Goal: Find specific page/section: Find specific page/section

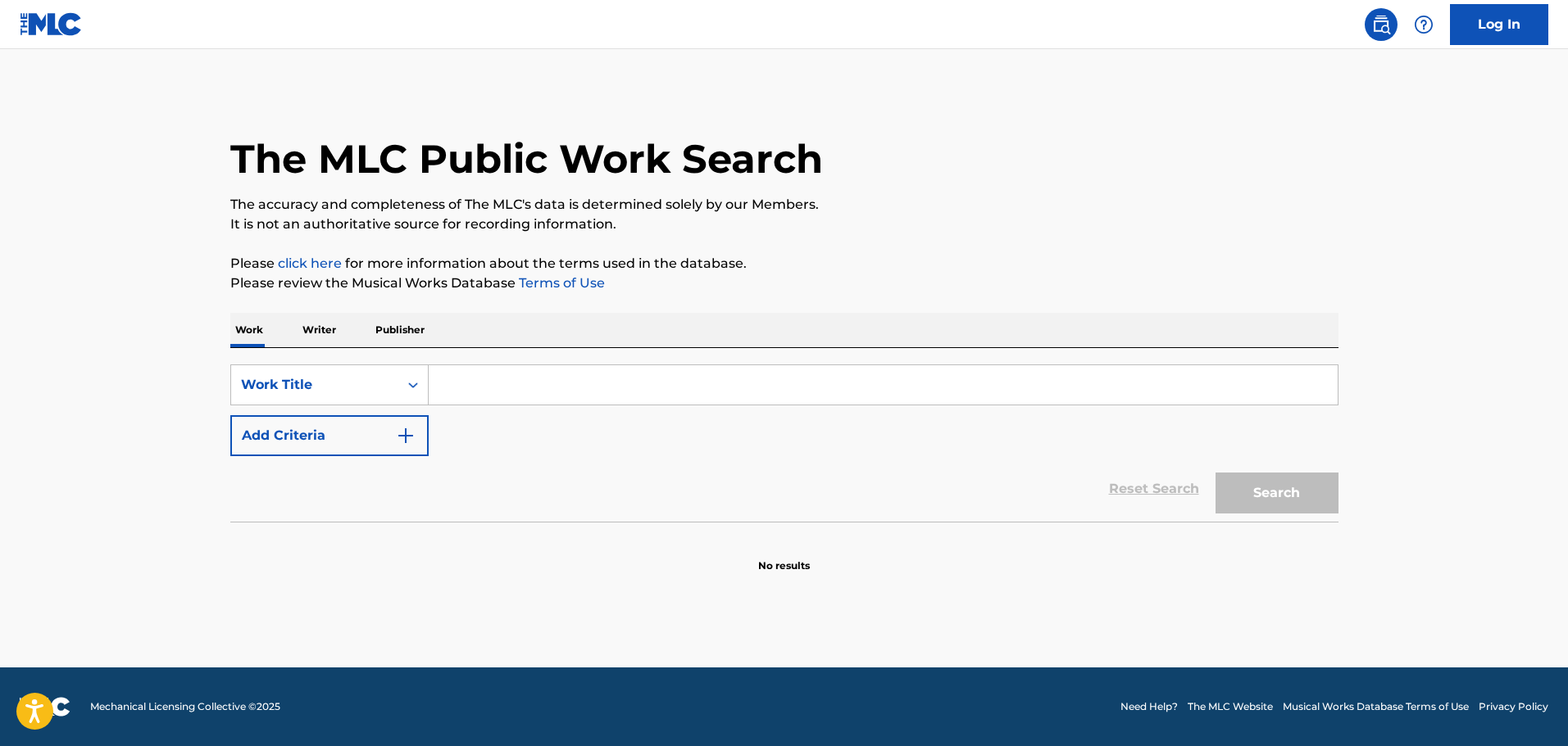
click at [393, 384] on div "SearchWithCriteria615351be-f04d-48ef-a832-77aa1119355a Work Title Add Criteria" at bounding box center [784, 410] width 1108 height 92
click at [521, 392] on input "Search Form" at bounding box center [883, 385] width 909 height 39
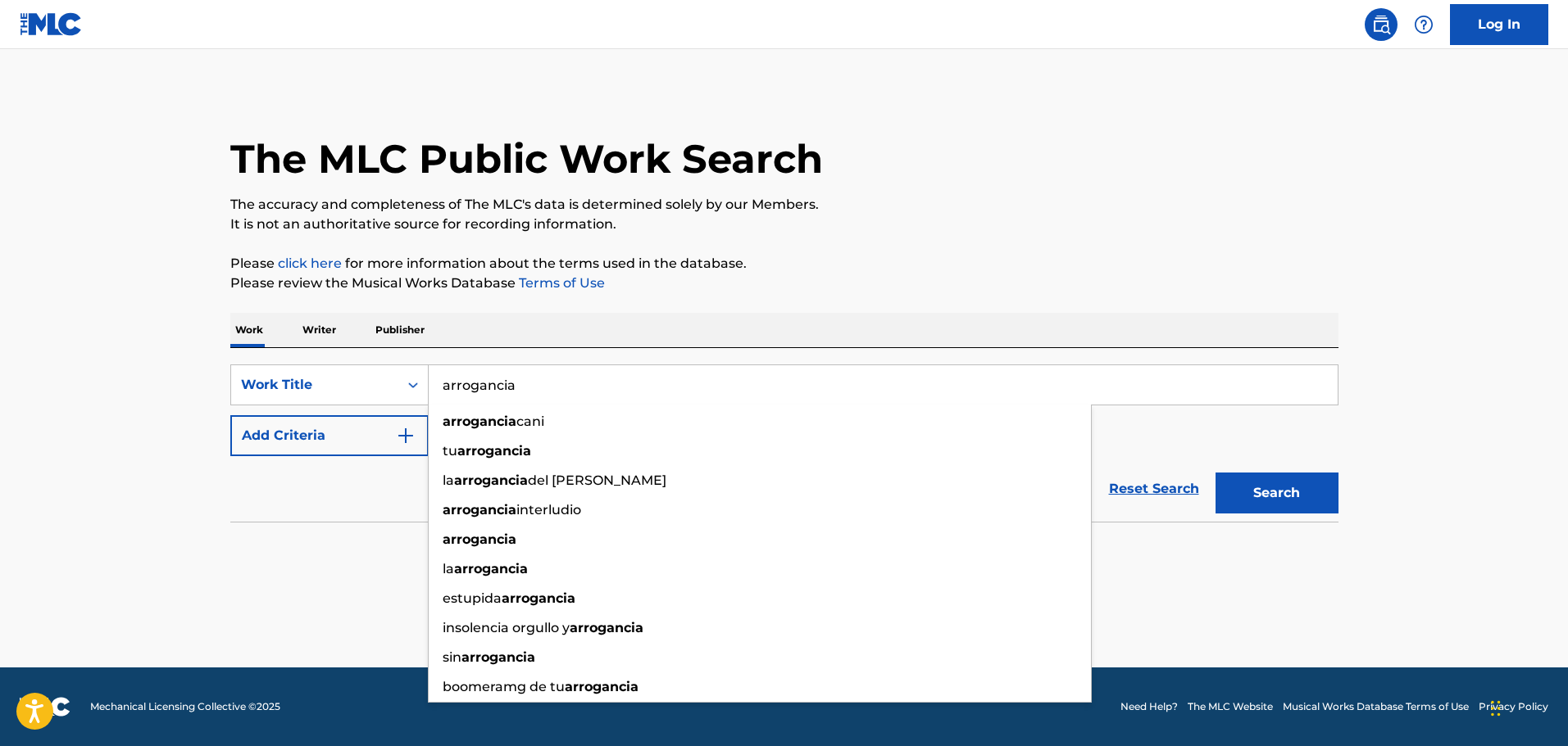
type input "arrogancia"
drag, startPoint x: 368, startPoint y: 489, endPoint x: 481, endPoint y: 472, distance: 114.3
click at [399, 484] on div "Reset Search Search" at bounding box center [784, 488] width 1108 height 65
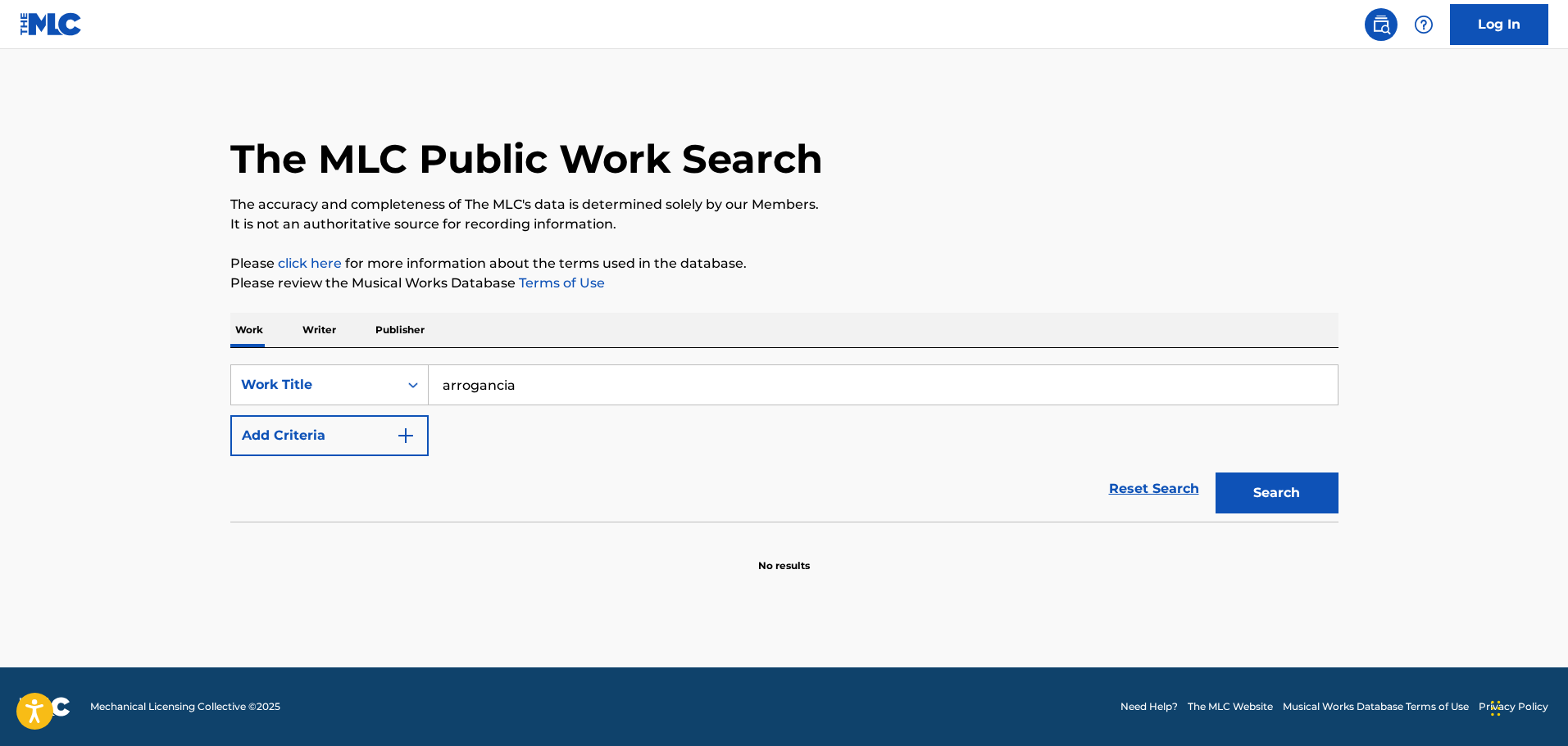
click at [416, 442] on button "Add Criteria" at bounding box center [328, 435] width 198 height 41
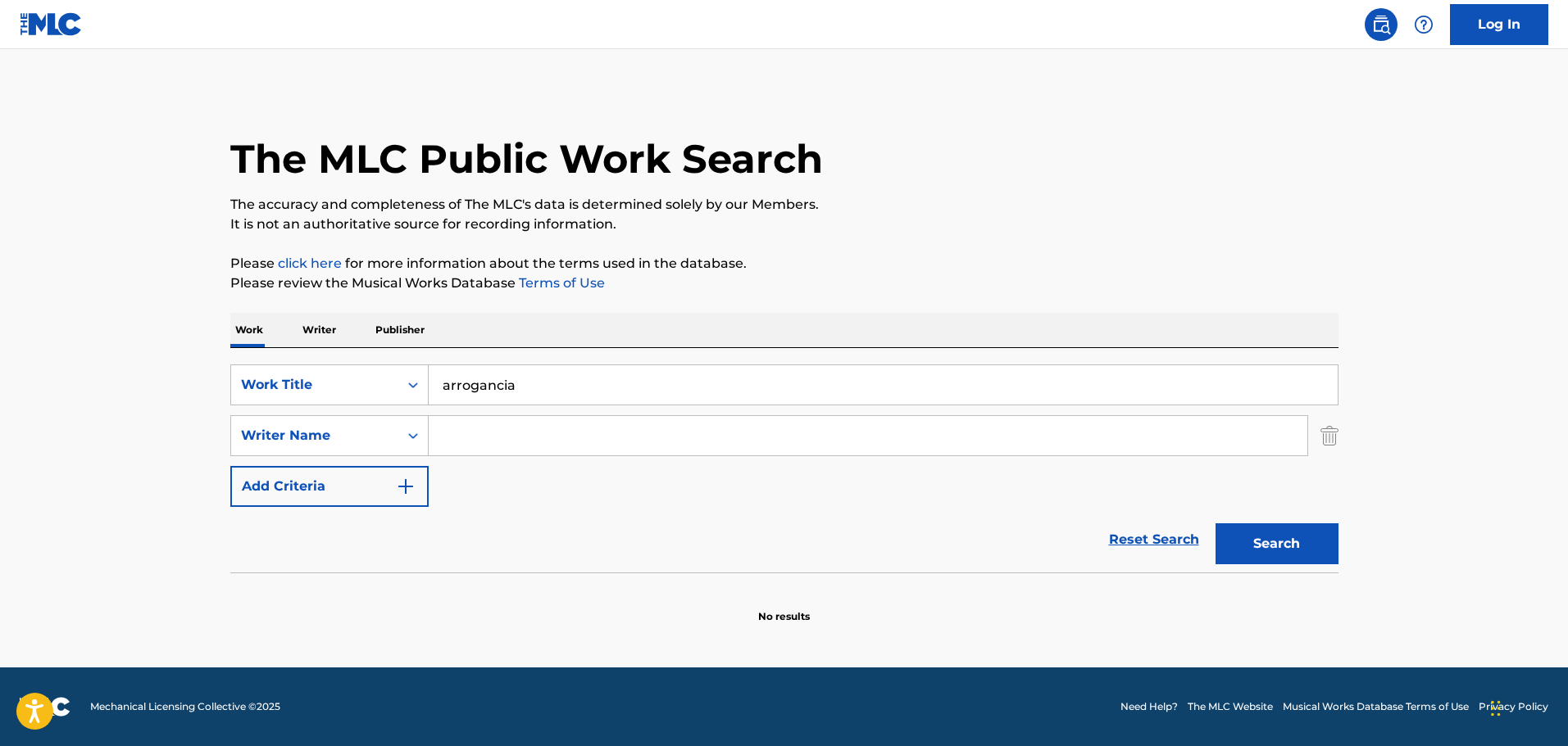
click at [482, 439] on input "Search Form" at bounding box center [867, 435] width 878 height 39
paste input "[PERSON_NAME]"
type input "[PERSON_NAME]"
click at [1215, 523] on button "Search" at bounding box center [1277, 543] width 123 height 41
